Goal: Find specific page/section: Find specific page/section

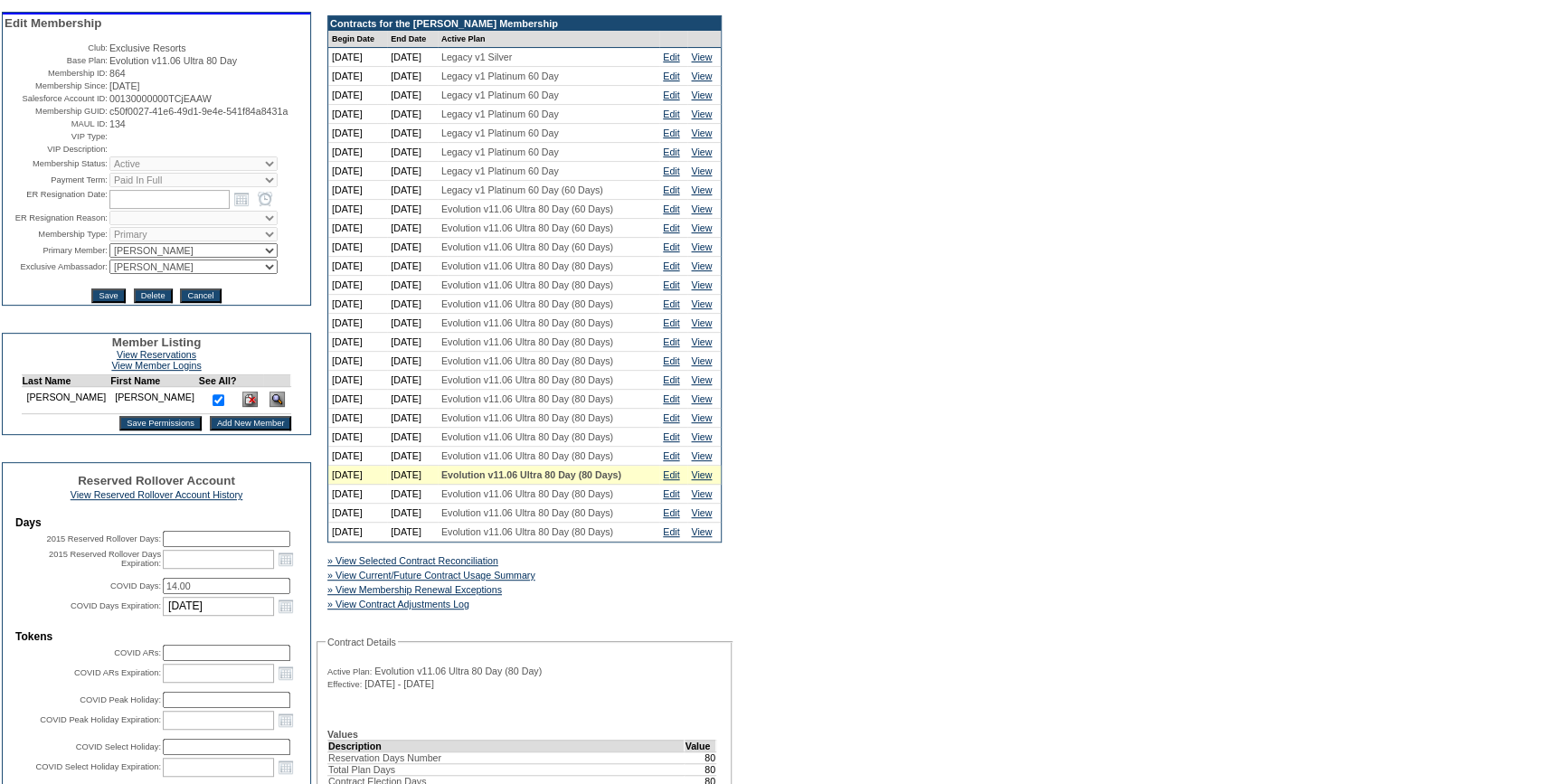
scroll to position [164, 0]
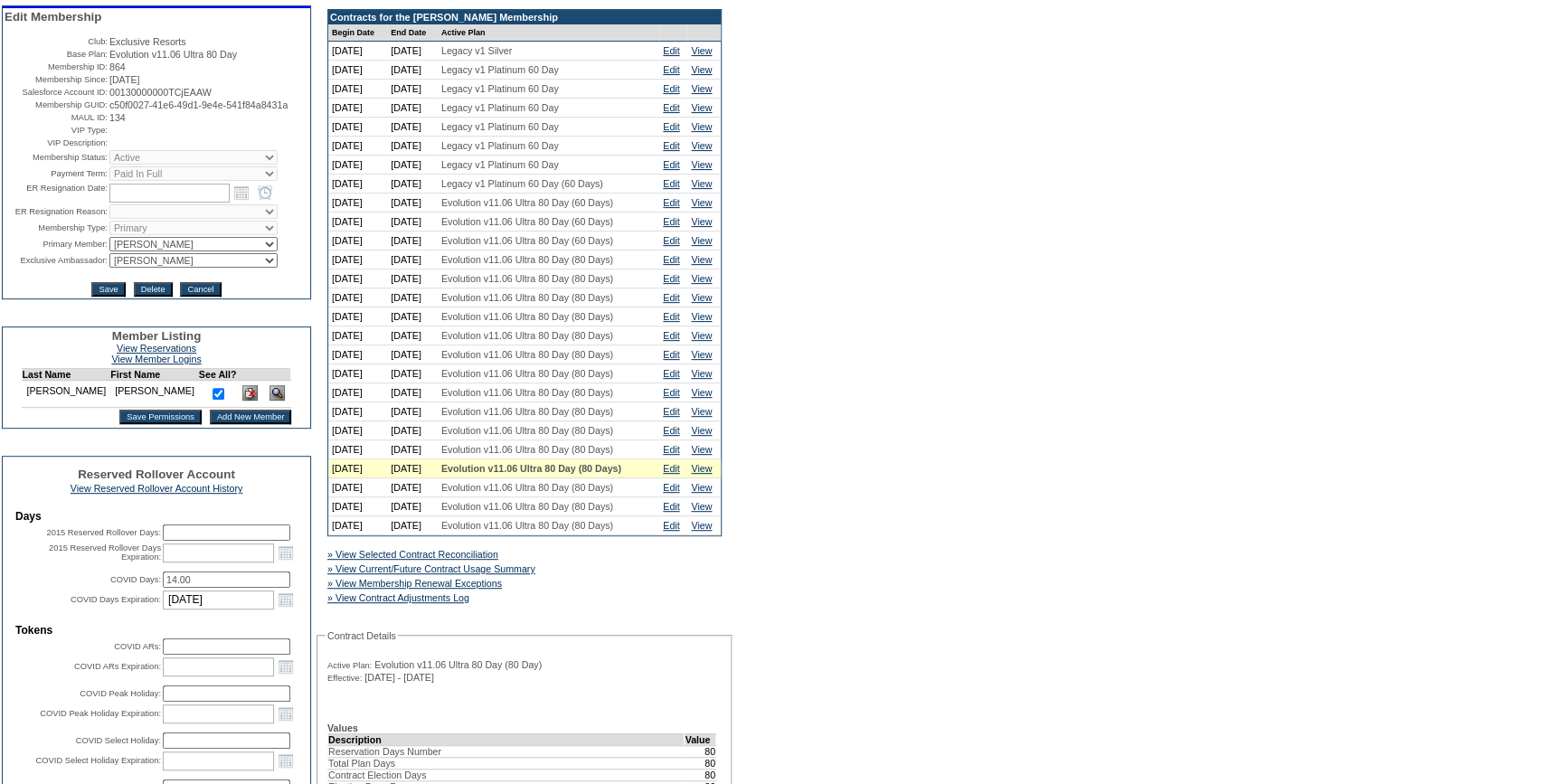
drag, startPoint x: 468, startPoint y: 612, endPoint x: 591, endPoint y: 570, distance: 130.0
click at [468, 589] on link "» View Membership Renewal Exceptions" at bounding box center [414, 583] width 175 height 11
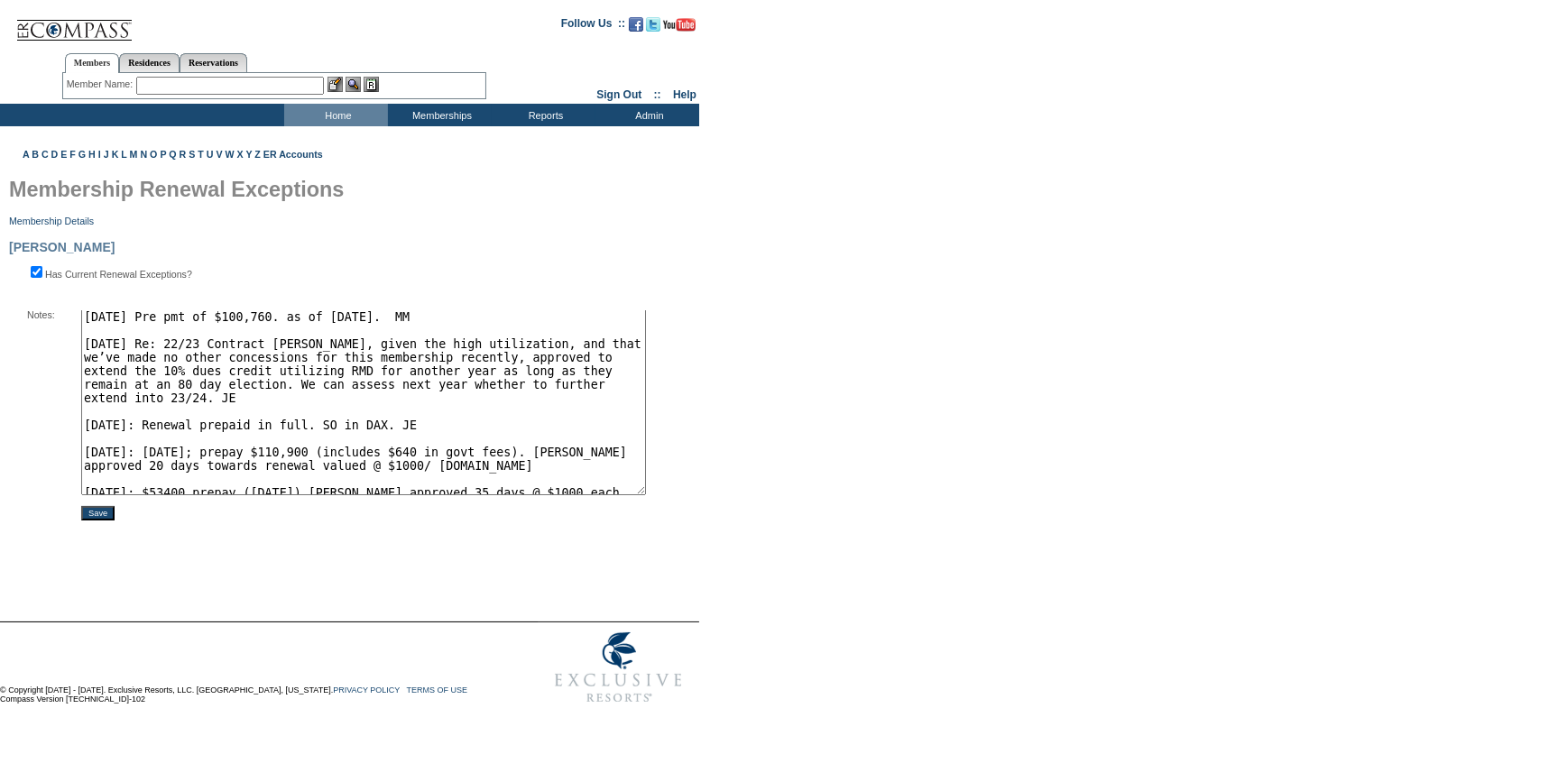
scroll to position [42, 0]
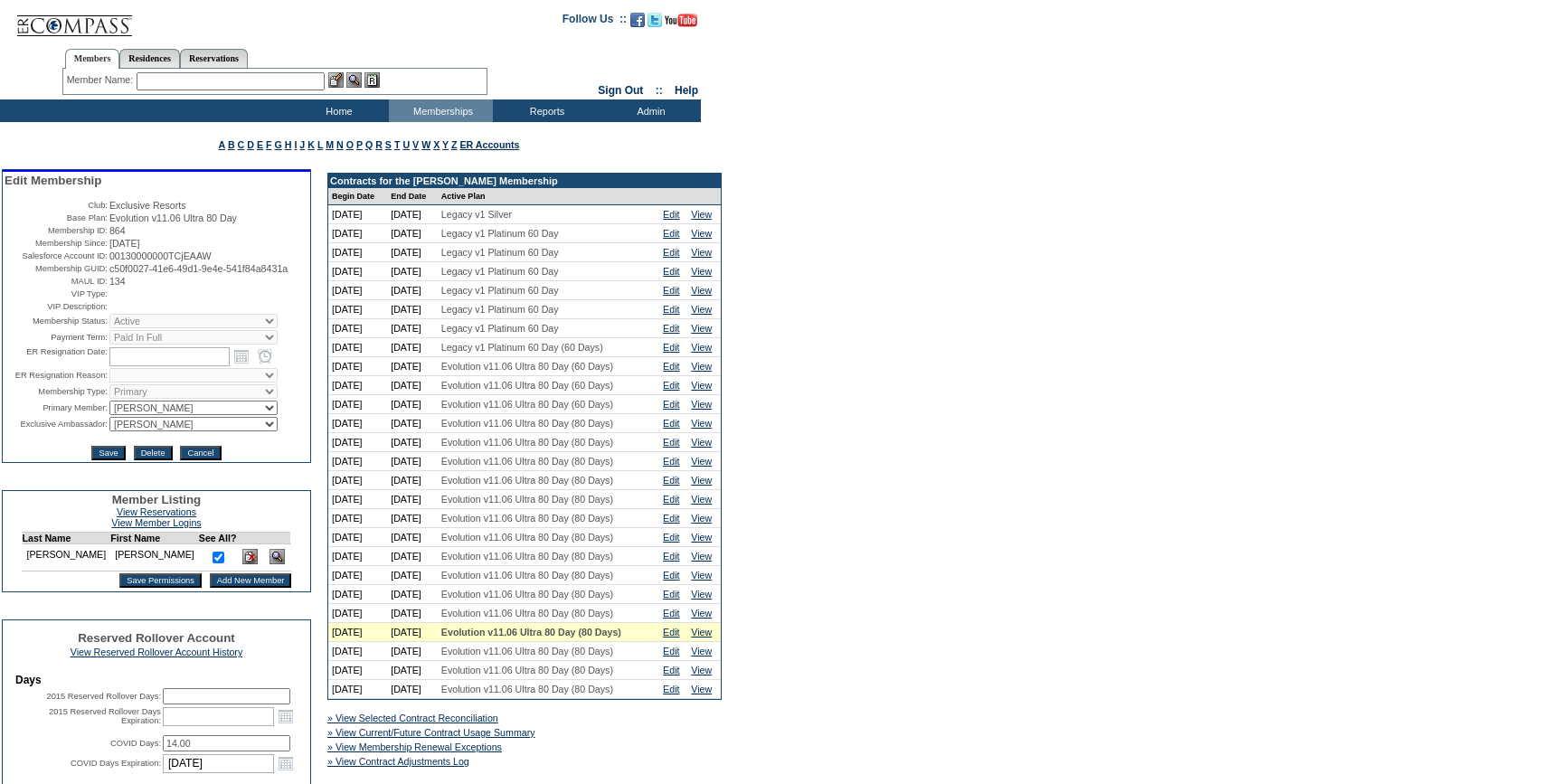
scroll to position [164, 0]
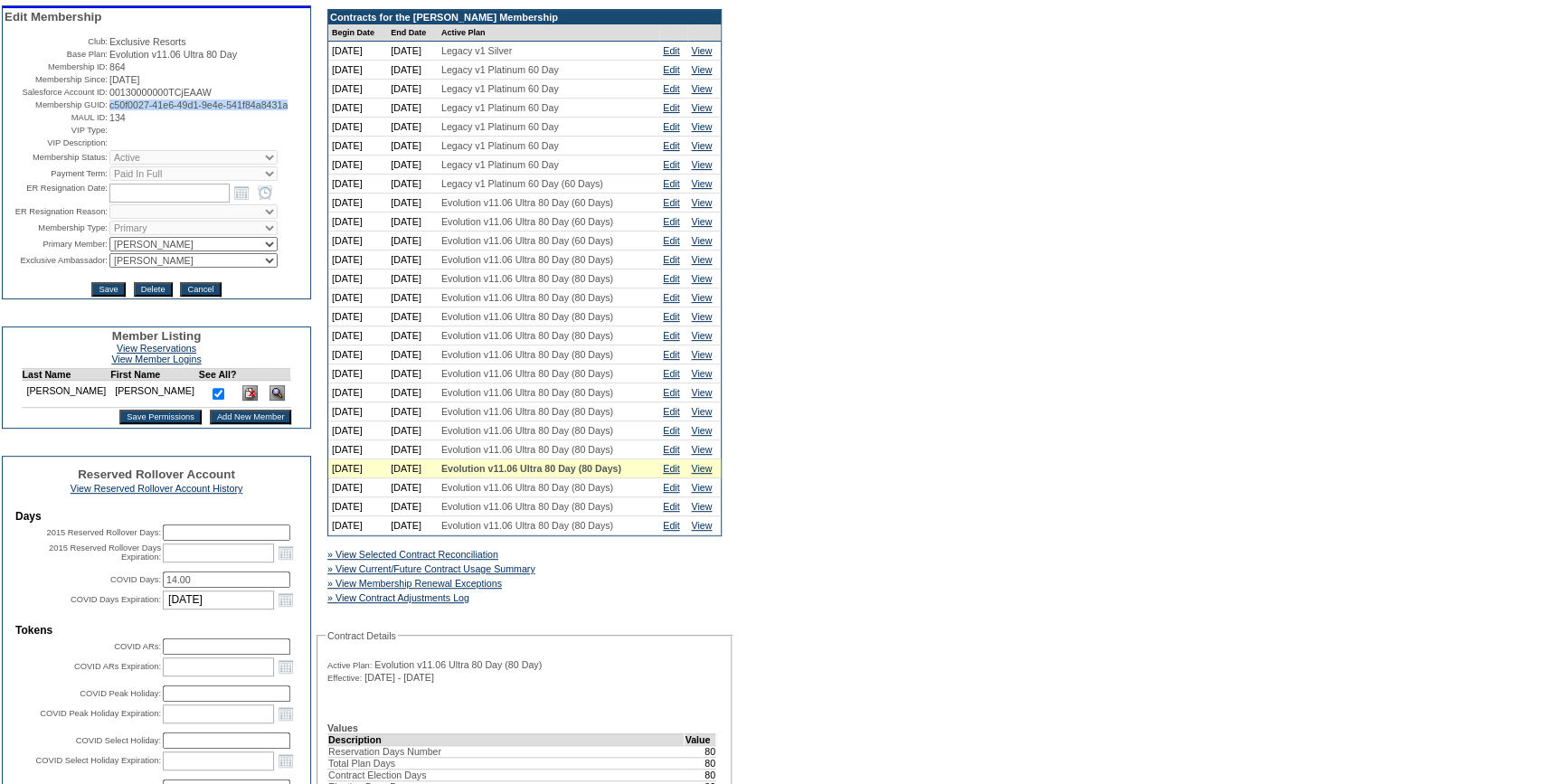
drag, startPoint x: 181, startPoint y: 118, endPoint x: 105, endPoint y: 115, distance: 76.1
click at [109, 110] on td "c50f0027-41e6-49d1-9e4e-541f84a8431a" at bounding box center [209, 105] width 199 height 11
copy span "c50f0027-41e6-49d1-9e4e-541f84a8431a"
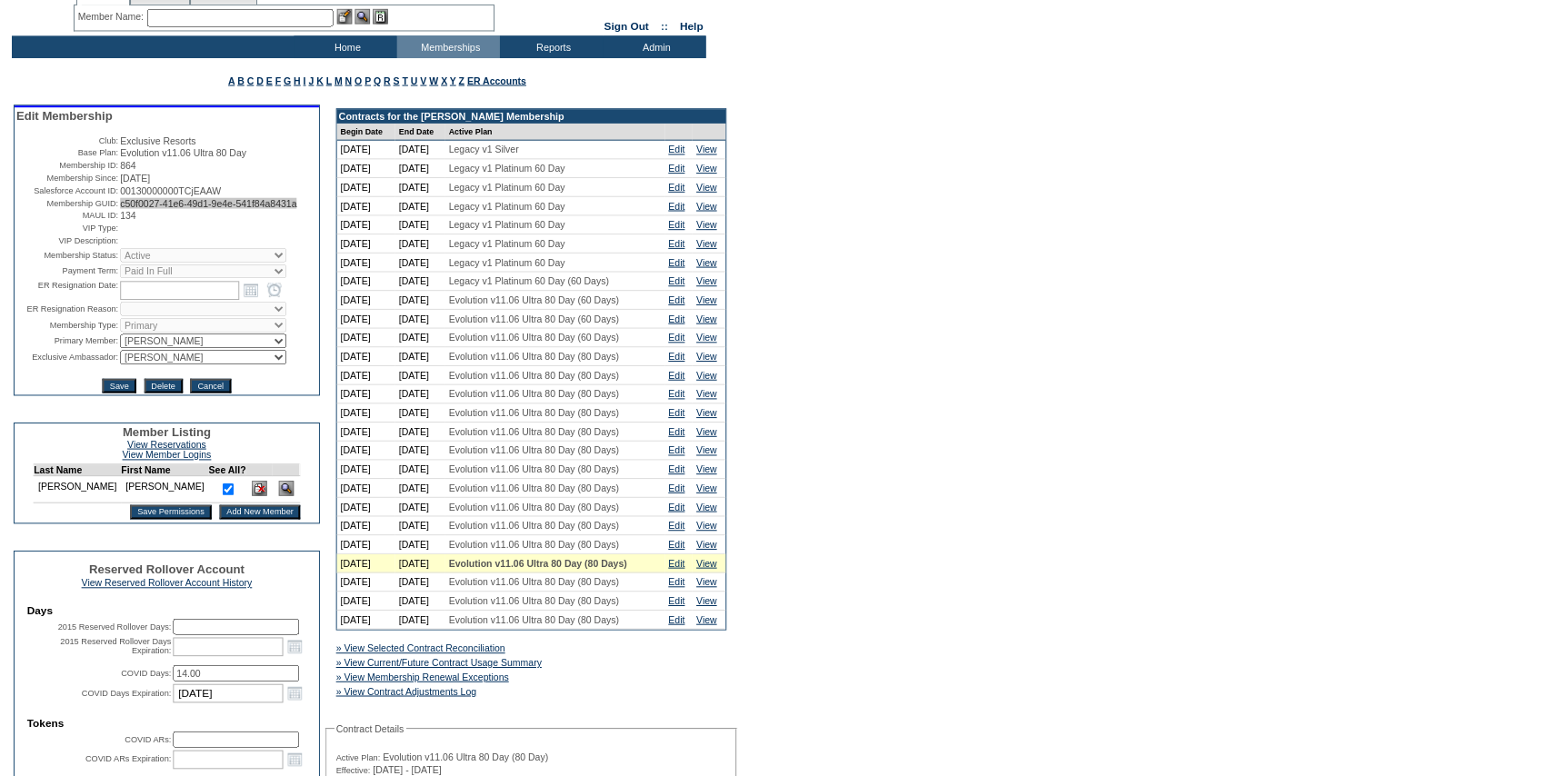
scroll to position [0, 0]
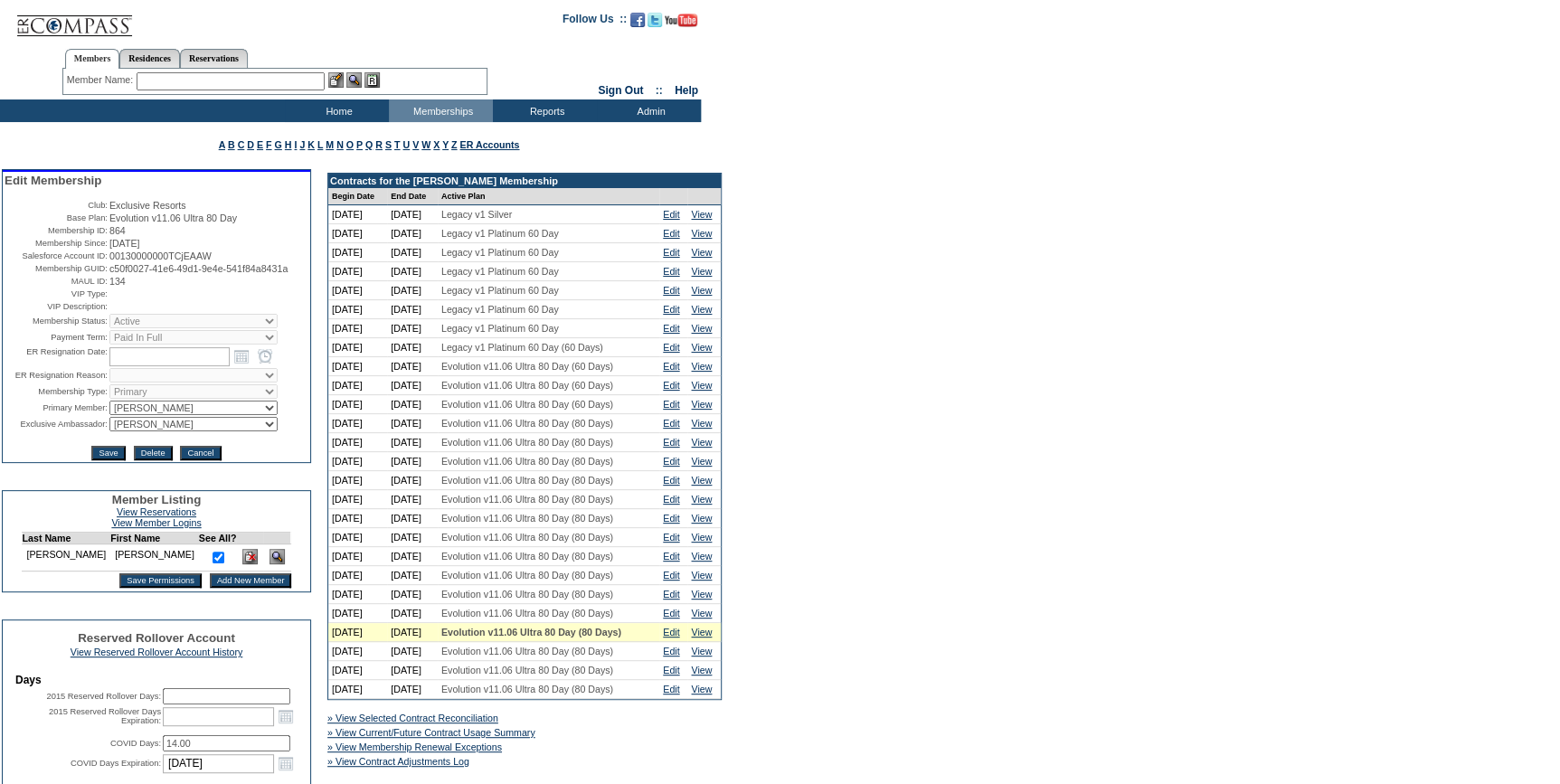
click at [235, 84] on input "text" at bounding box center [231, 81] width 188 height 18
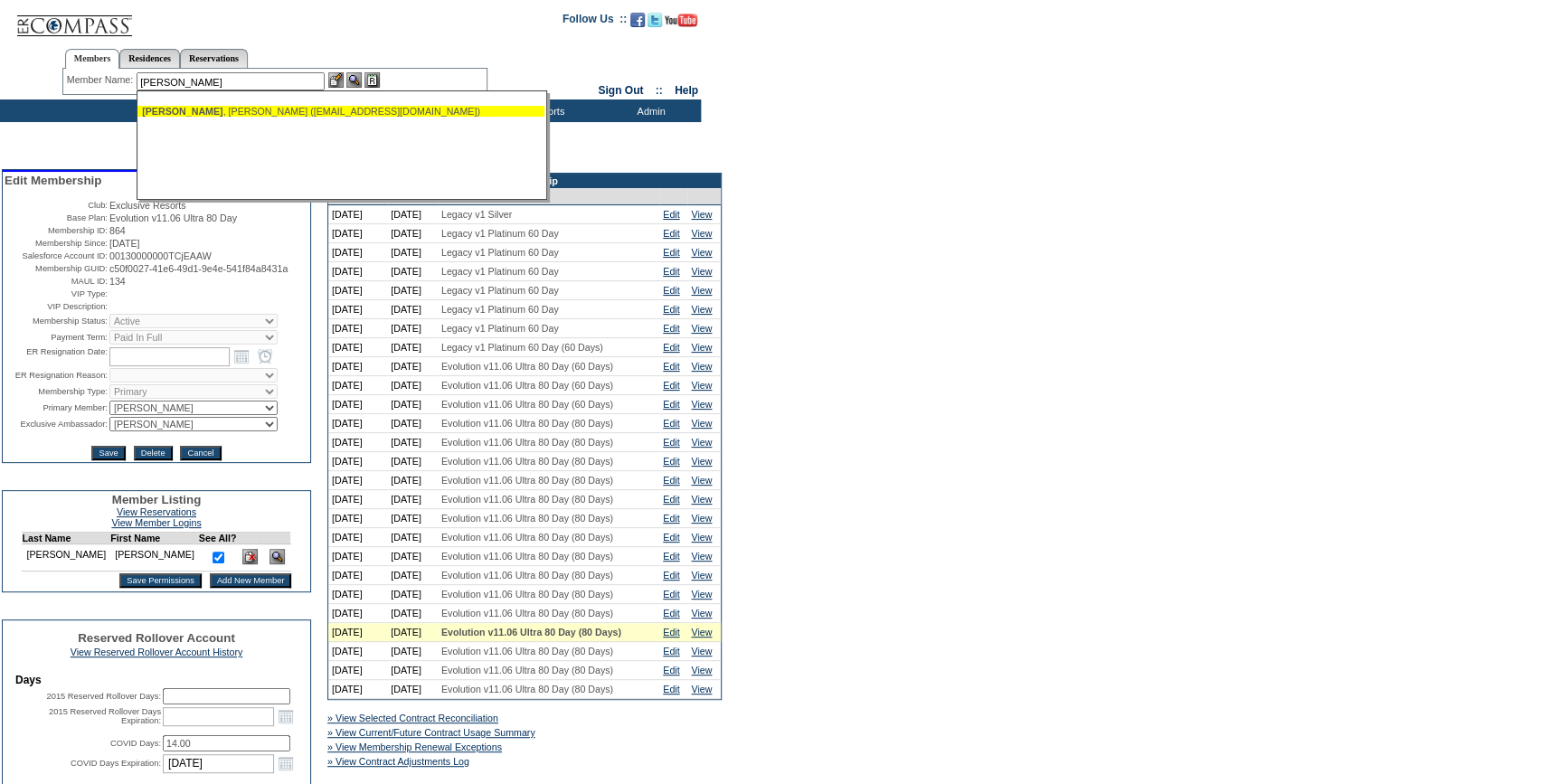
click at [253, 111] on div "Feinberg , Paula (paulafeinberg@viadoro.net)" at bounding box center [341, 111] width 398 height 11
type input "Feinberg, Paula (paulafeinberg@viadoro.net)"
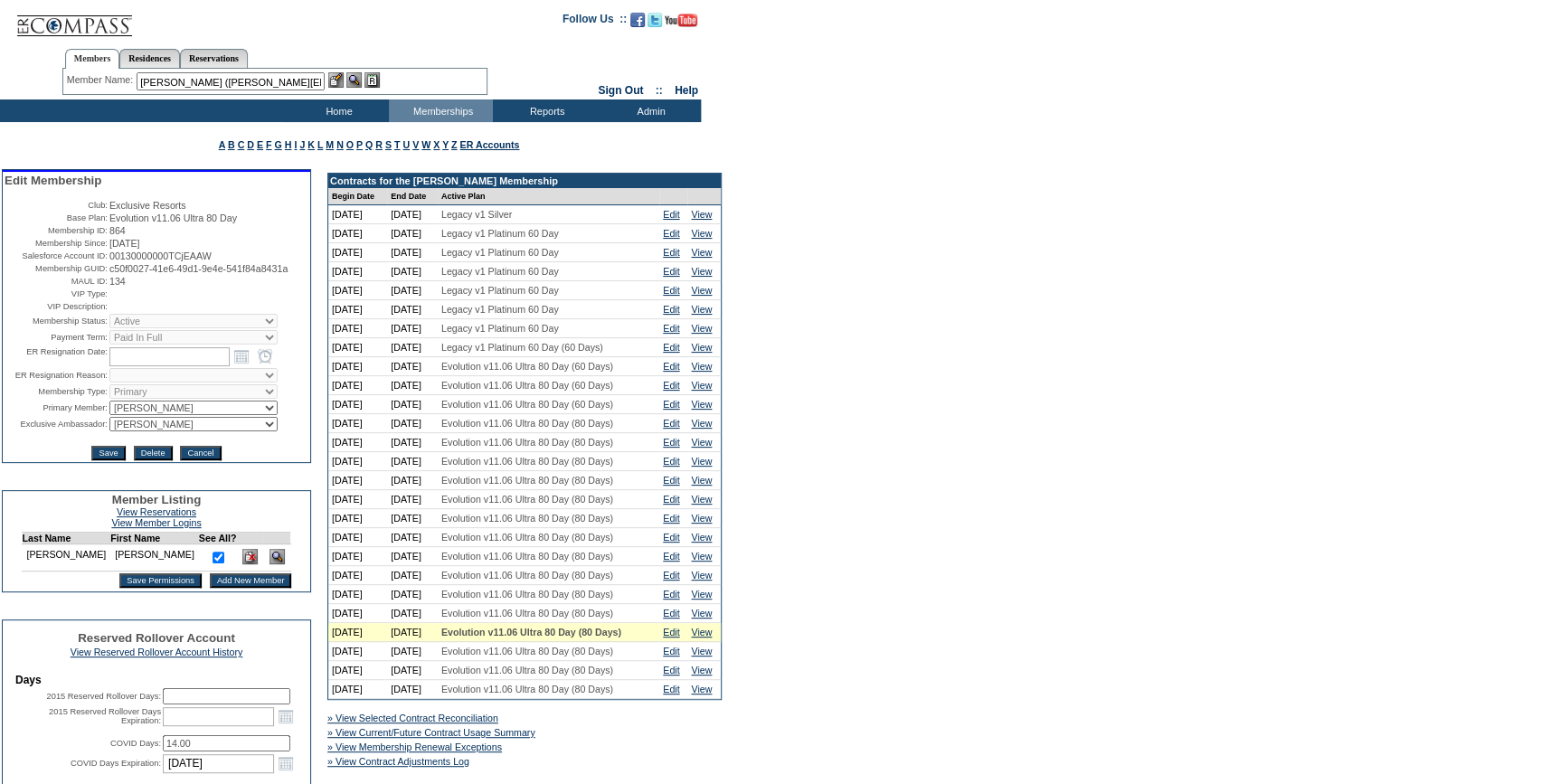
click at [337, 79] on img at bounding box center [336, 80] width 15 height 15
